Goal: Task Accomplishment & Management: Manage account settings

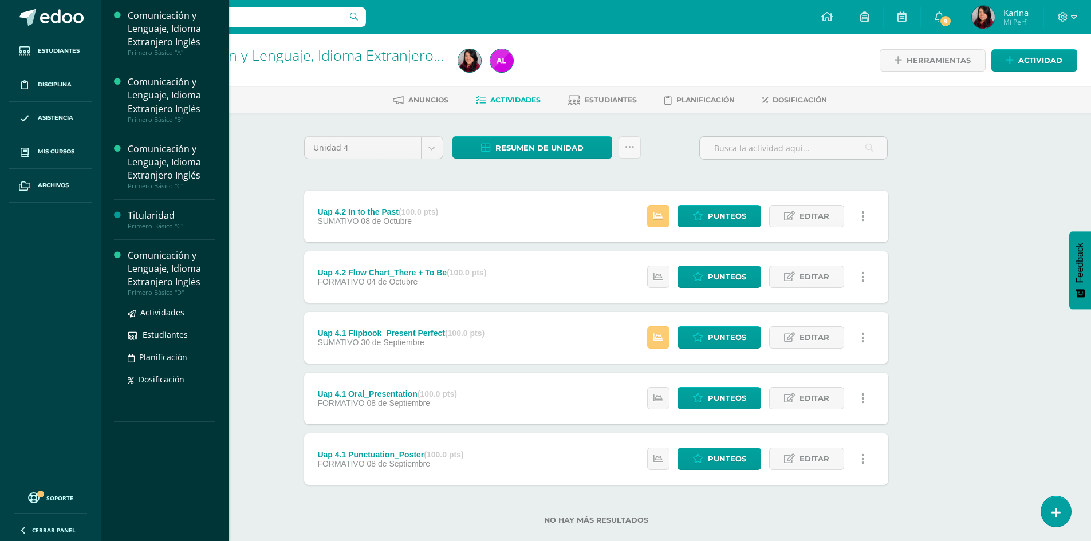
click at [156, 270] on div "Comunicación y Lenguaje, Idioma Extranjero Inglés" at bounding box center [171, 269] width 87 height 40
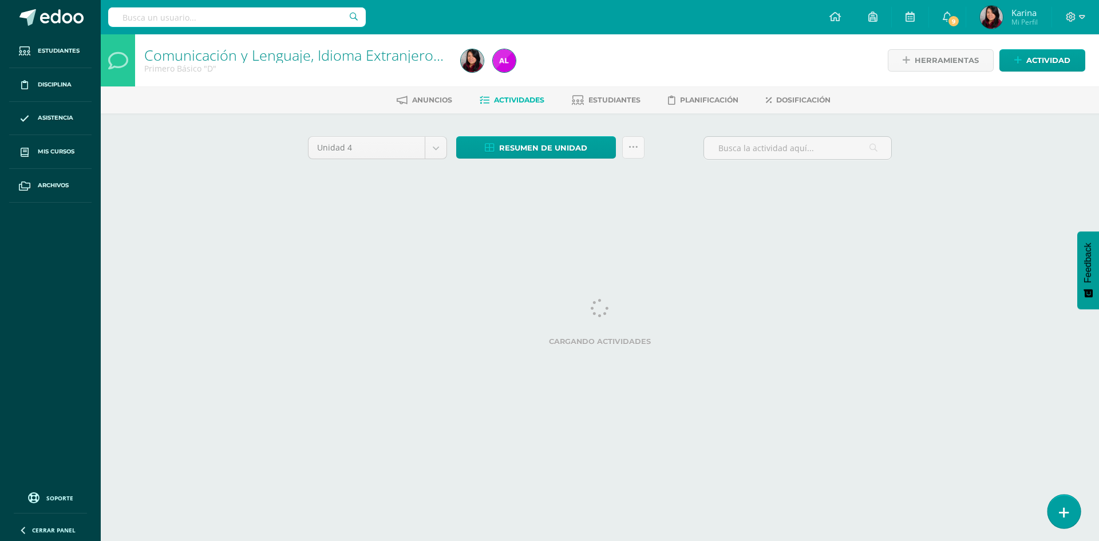
click at [1062, 514] on icon at bounding box center [1064, 512] width 10 height 13
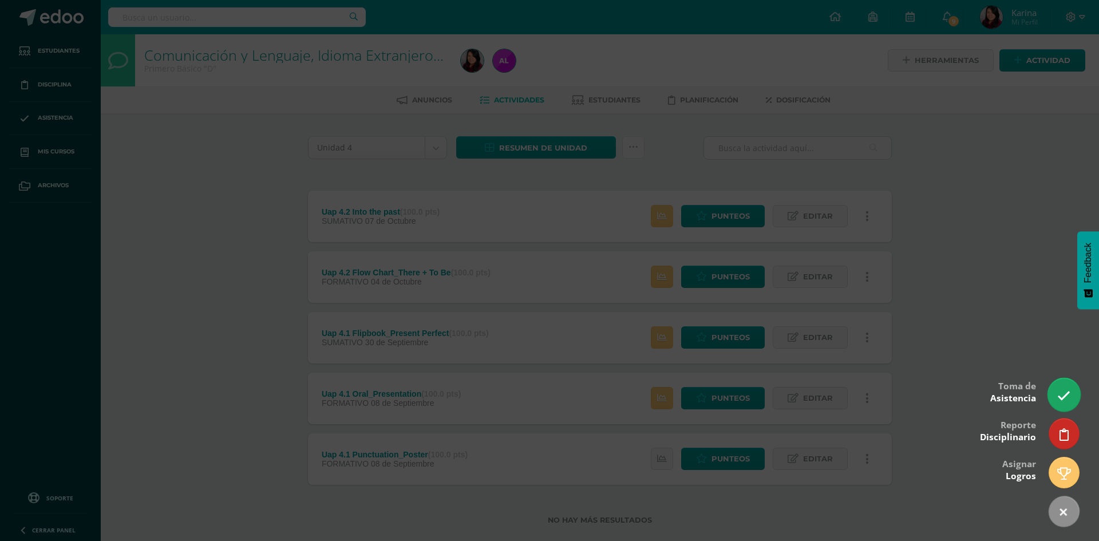
click at [1066, 403] on link at bounding box center [1064, 394] width 33 height 33
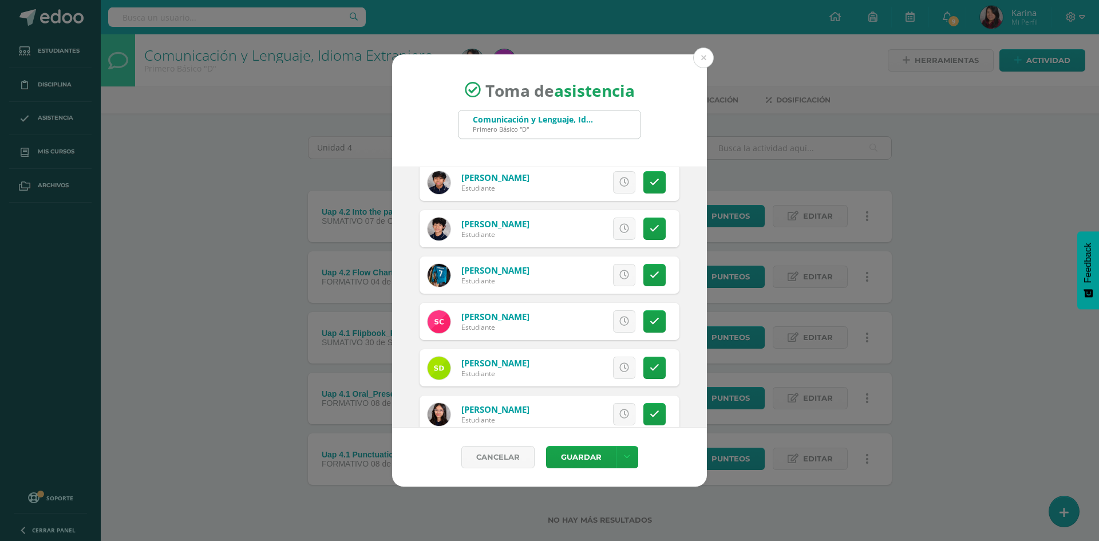
scroll to position [344, 0]
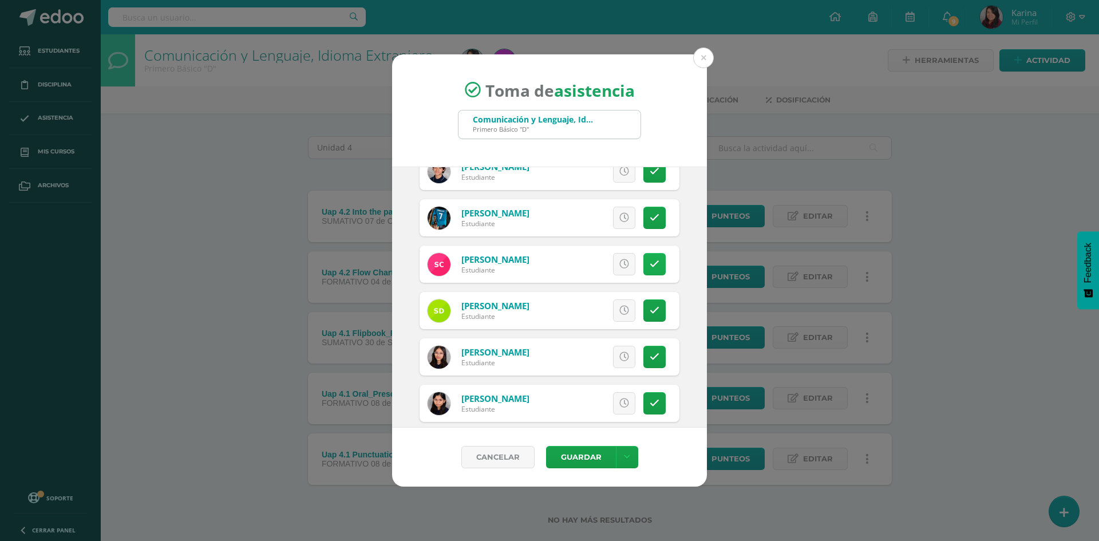
click at [650, 269] on icon at bounding box center [655, 264] width 10 height 10
click at [650, 312] on icon at bounding box center [655, 311] width 10 height 10
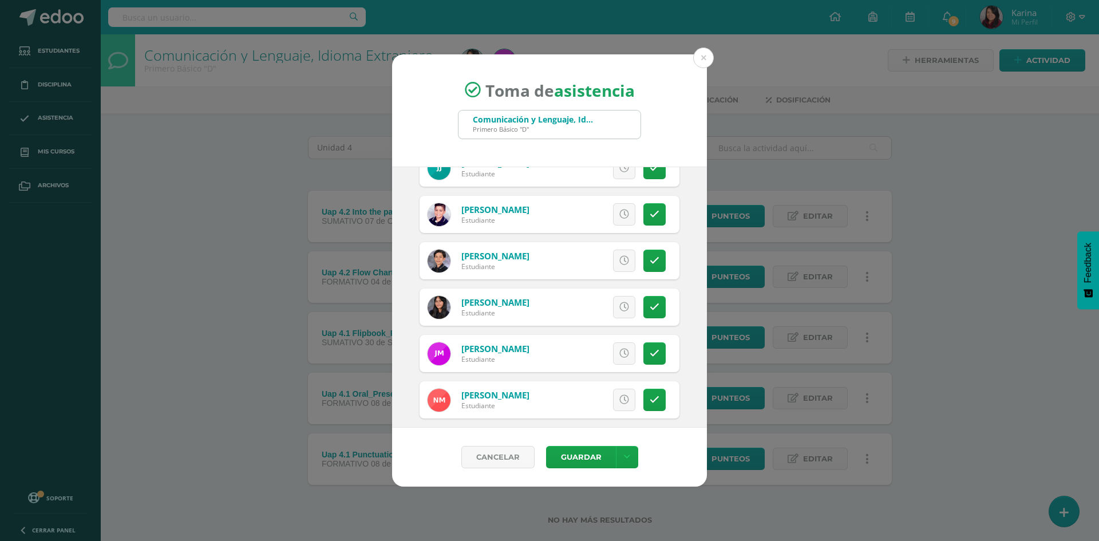
scroll to position [916, 0]
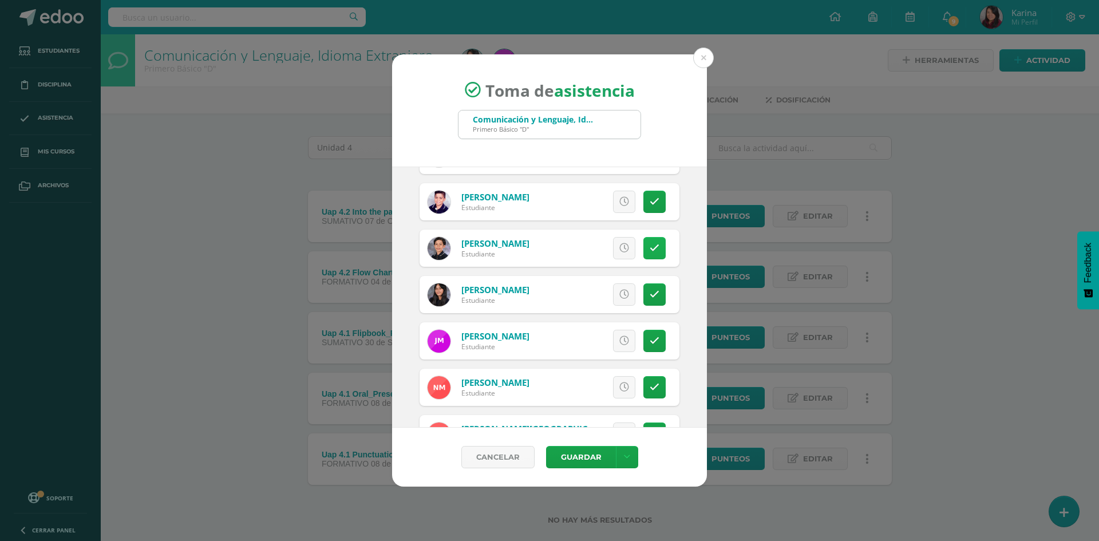
click at [650, 252] on icon at bounding box center [655, 248] width 10 height 10
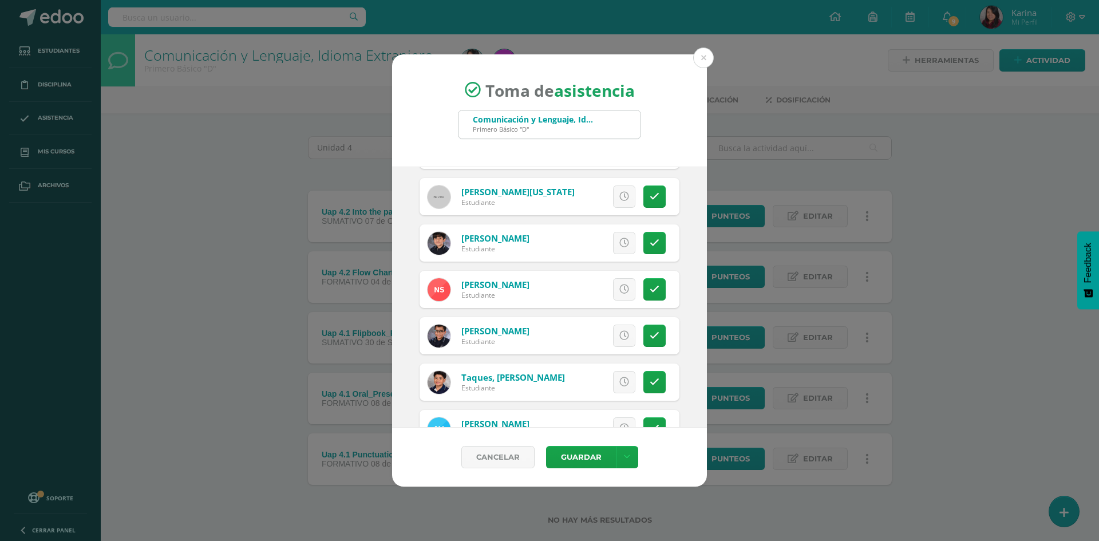
scroll to position [1655, 0]
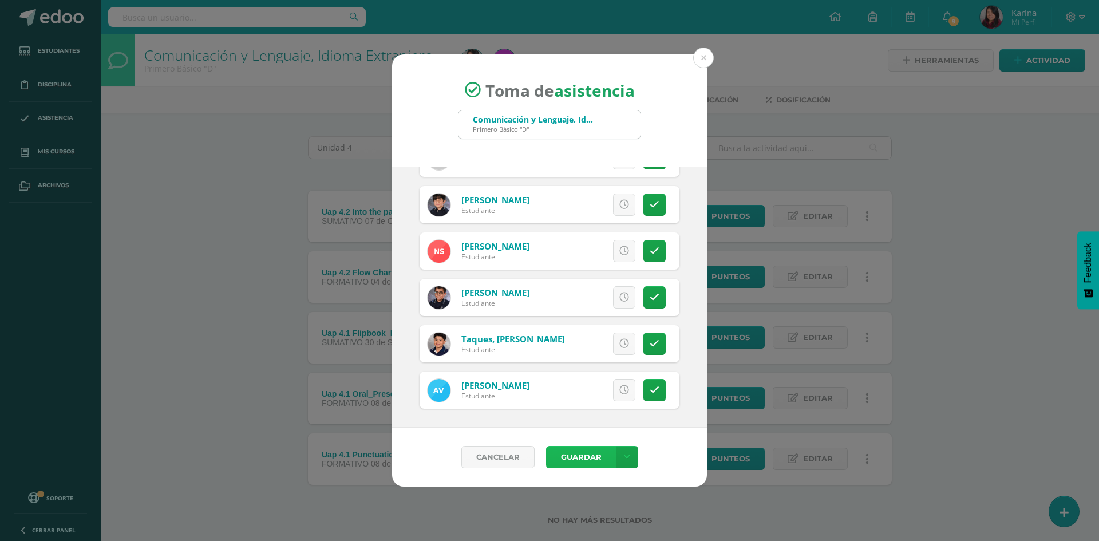
click at [571, 456] on button "Guardar" at bounding box center [581, 457] width 70 height 22
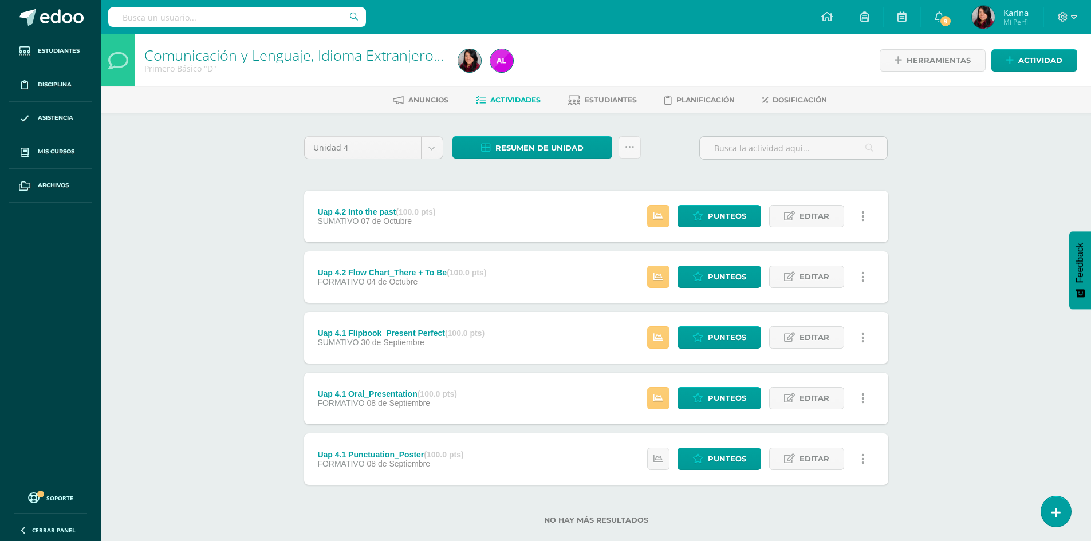
click at [989, 235] on div "Comunicación y Lenguaje, Idioma Extranjero Inglés Primero Básico "D" Herramient…" at bounding box center [596, 297] width 990 height 527
click at [542, 147] on span "Resumen de unidad" at bounding box center [539, 147] width 88 height 21
click at [559, 74] on link "Descargar como HTML" at bounding box center [533, 74] width 122 height 18
